Goal: Information Seeking & Learning: Find specific fact

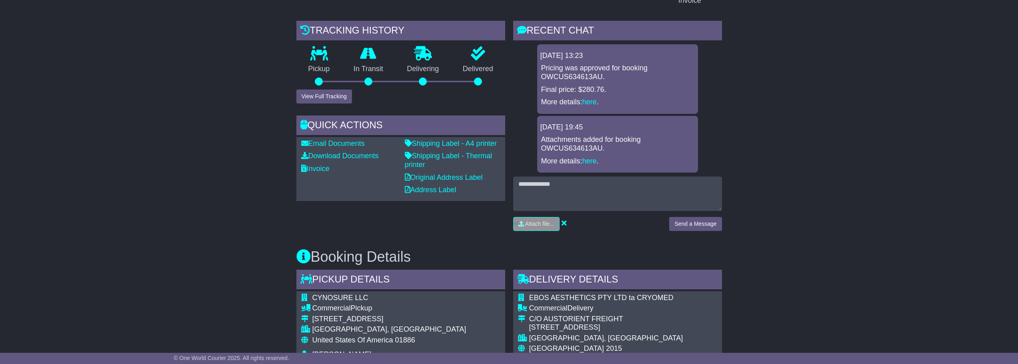
scroll to position [145, 0]
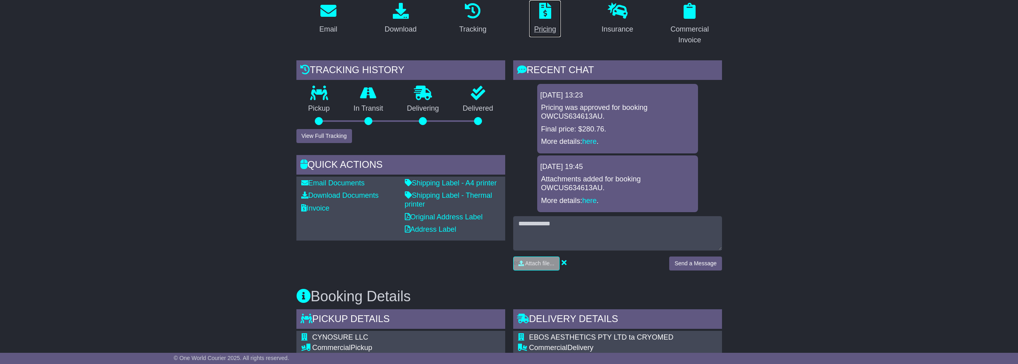
click at [552, 27] on div "Pricing" at bounding box center [545, 29] width 22 height 11
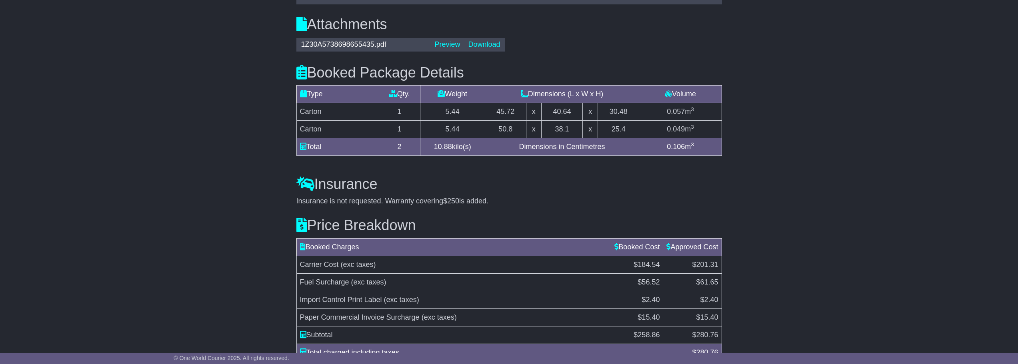
scroll to position [733, 0]
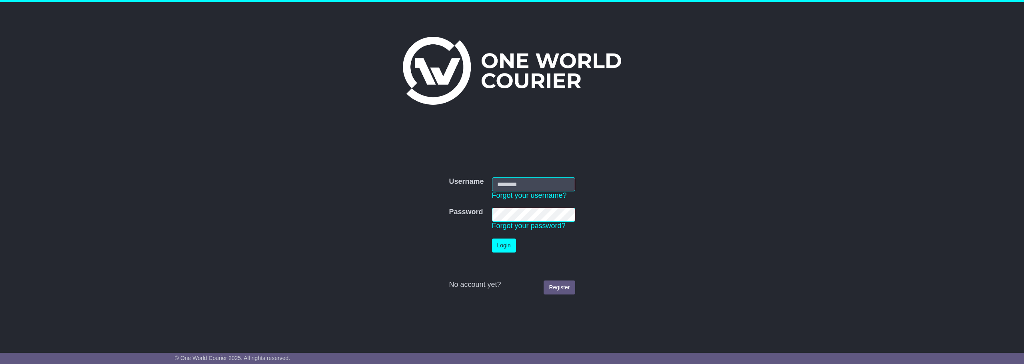
type input "**********"
click at [508, 244] on button "Login" at bounding box center [504, 246] width 24 height 14
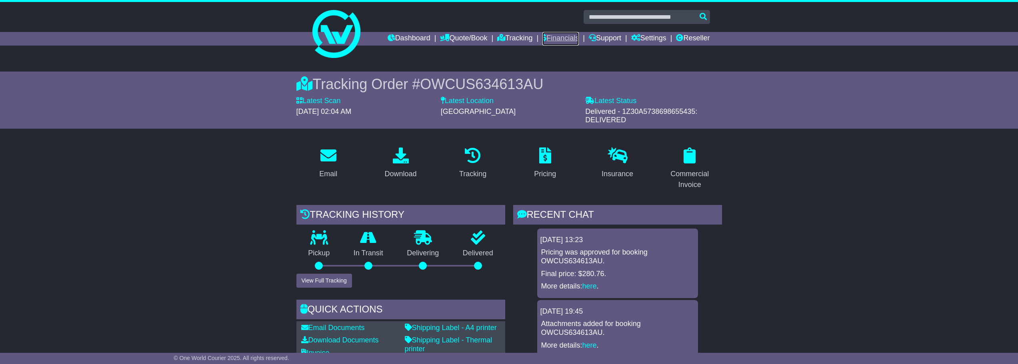
click at [550, 40] on link "Financials" at bounding box center [560, 39] width 36 height 14
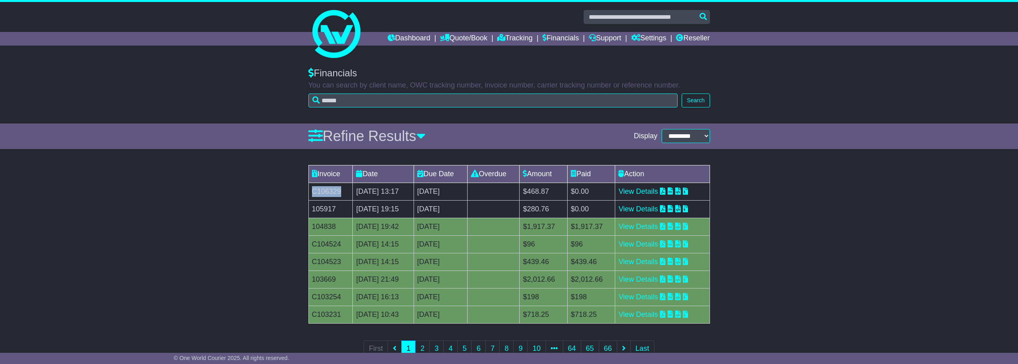
drag, startPoint x: 344, startPoint y: 191, endPoint x: 335, endPoint y: 196, distance: 10.0
click at [315, 196] on td "C106329" at bounding box center [330, 192] width 44 height 18
copy td "C106329"
drag, startPoint x: 580, startPoint y: 190, endPoint x: 556, endPoint y: 197, distance: 25.4
click at [556, 197] on td "$468.87" at bounding box center [544, 192] width 48 height 18
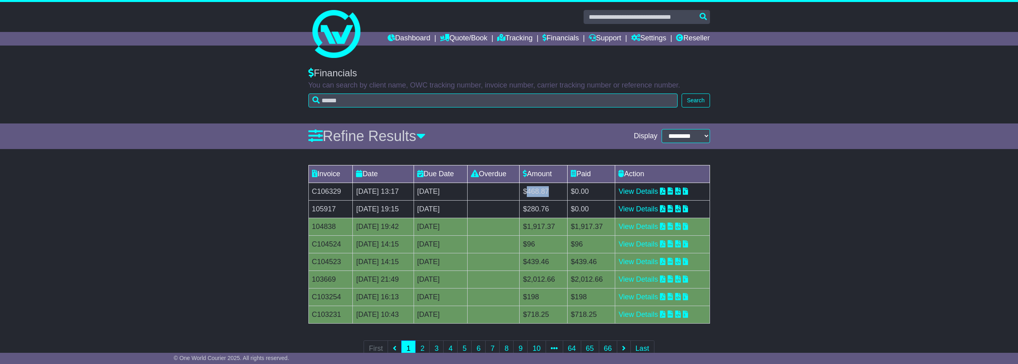
copy td "468.87"
